Goal: Transaction & Acquisition: Purchase product/service

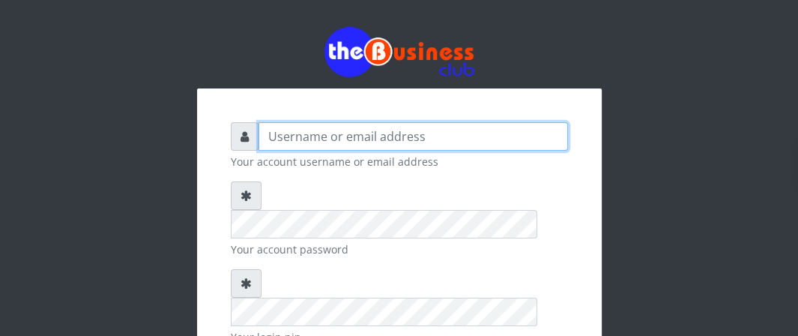
type input "Boboyen"
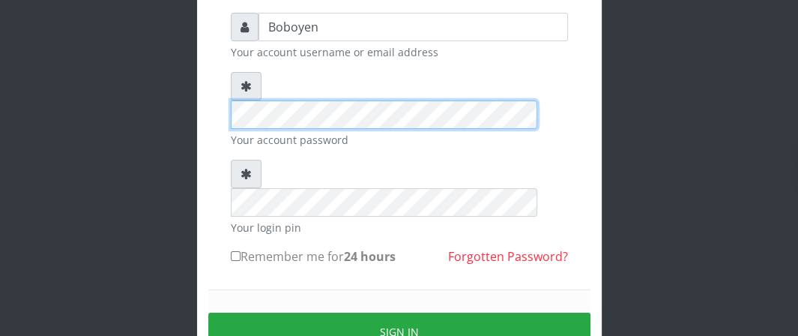
scroll to position [180, 0]
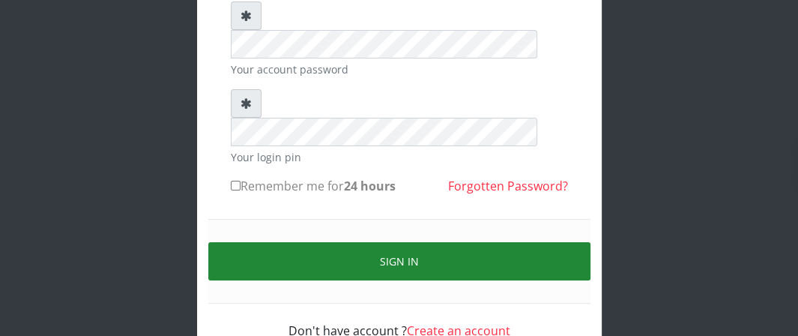
click at [336, 242] on button "Sign in" at bounding box center [399, 261] width 382 height 38
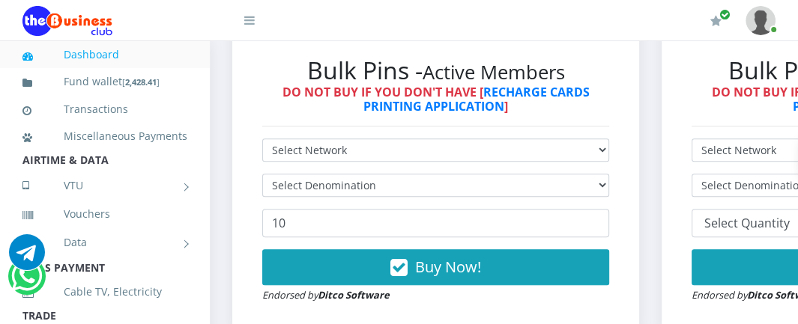
scroll to position [449, 0]
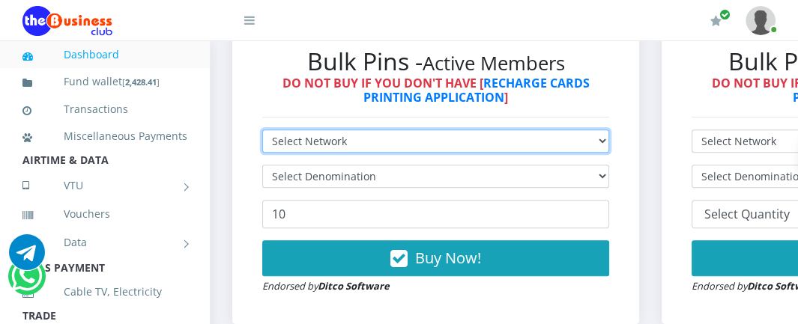
click at [396, 139] on select "Select Network MTN Globacom 9Mobile Airtel" at bounding box center [435, 141] width 347 height 23
select select "MTN"
click at [262, 132] on select "Select Network MTN Globacom 9Mobile Airtel" at bounding box center [435, 141] width 347 height 23
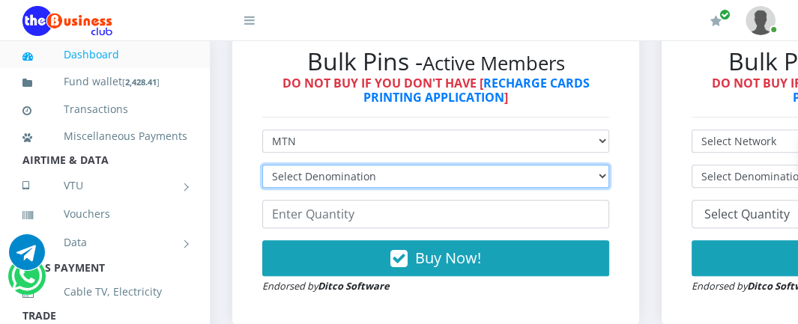
click at [354, 181] on select "Select Denomination MTN NGN100 - ₦96.99 MTN NGN200 - ₦193.98 MTN NGN400 - ₦387.…" at bounding box center [435, 176] width 347 height 23
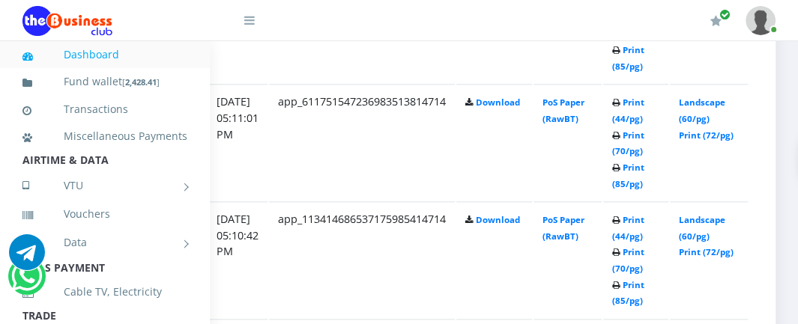
scroll to position [1199, 311]
drag, startPoint x: 625, startPoint y: 293, endPoint x: 671, endPoint y: 296, distance: 46.5
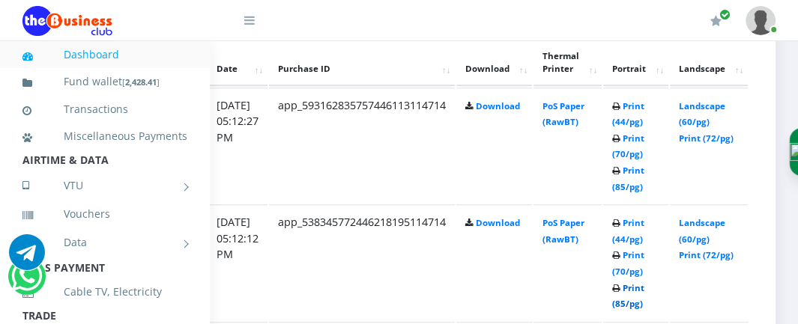
scroll to position [824, 311]
